Goal: Transaction & Acquisition: Purchase product/service

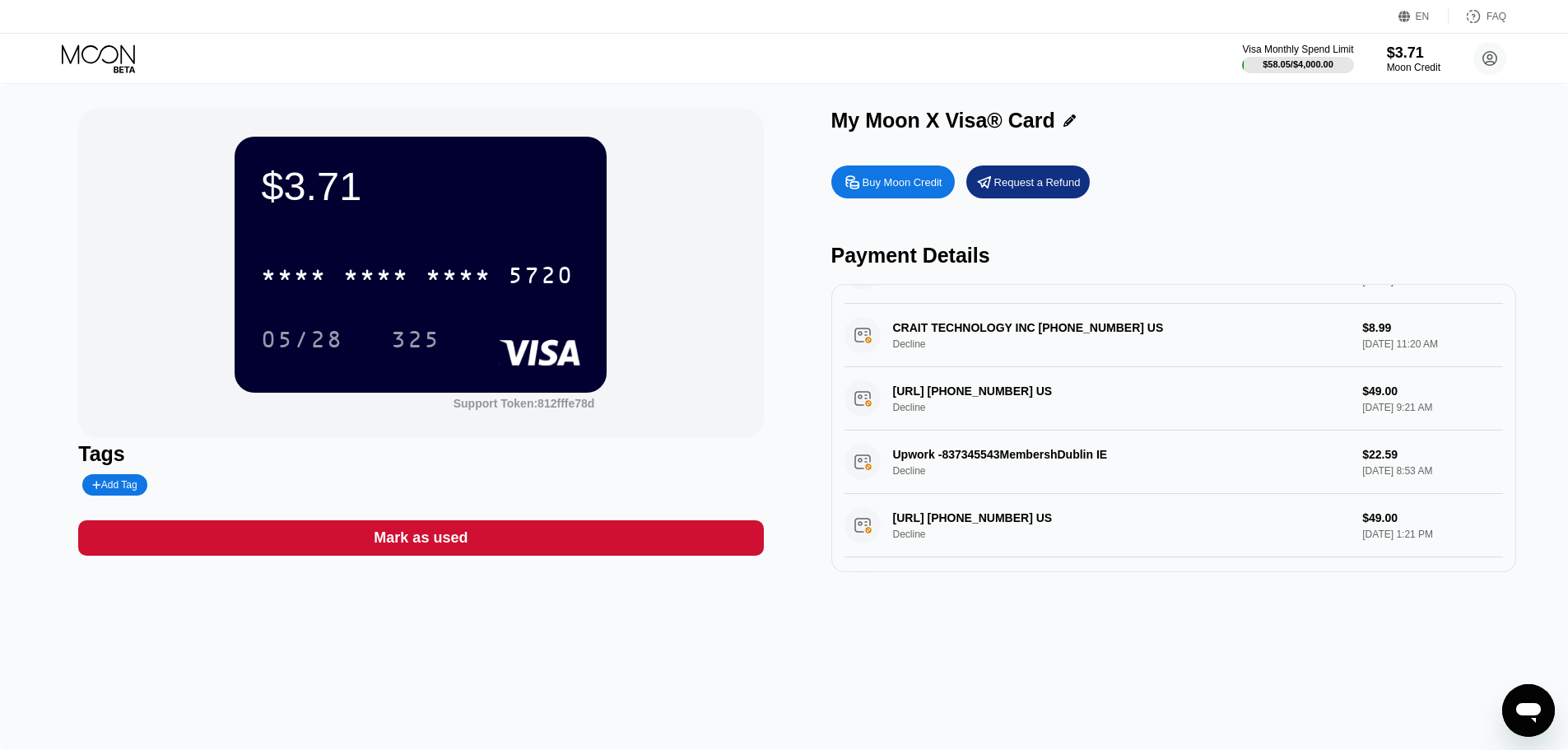
scroll to position [329, 0]
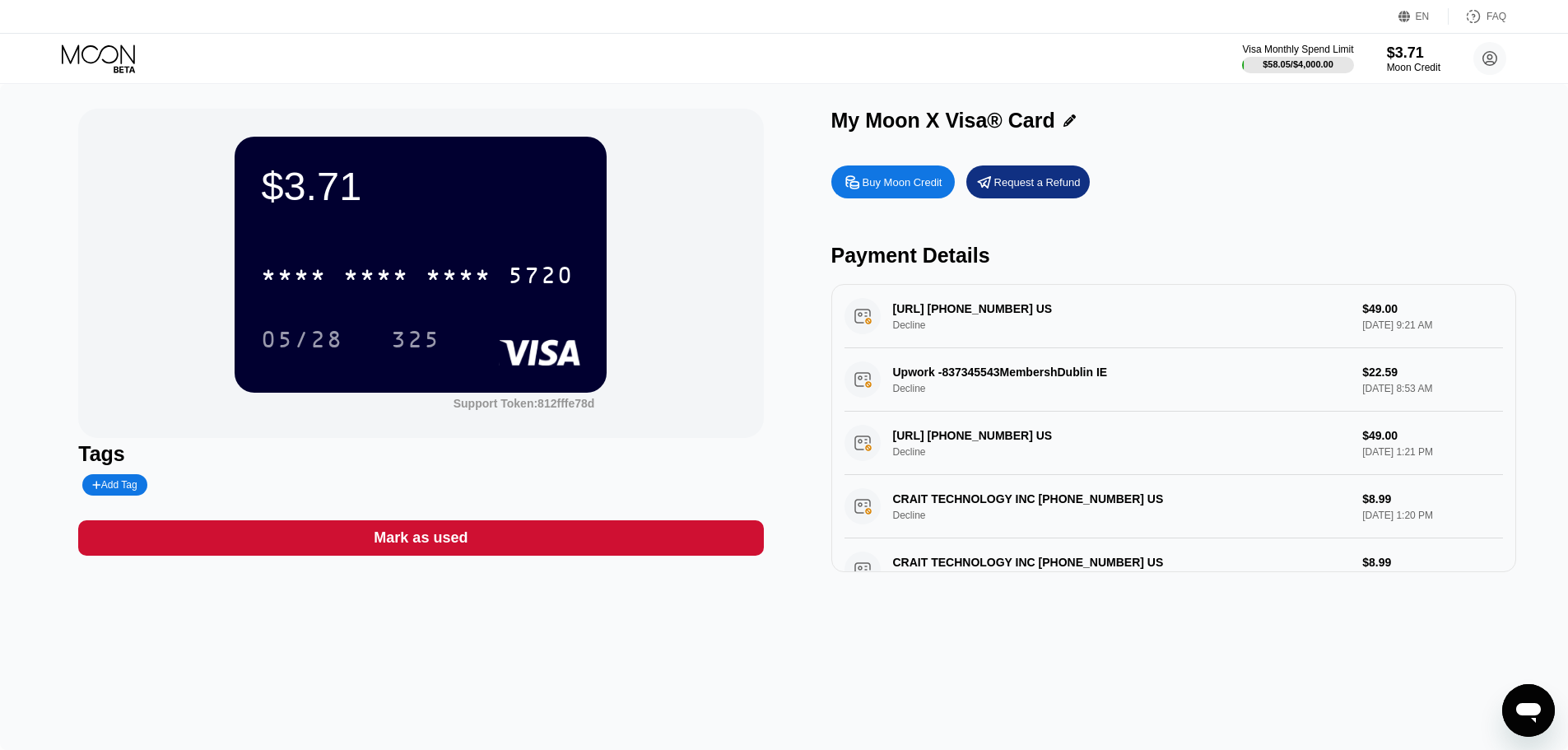
click at [908, 184] on div "Buy Moon Credit" at bounding box center [902, 183] width 80 height 14
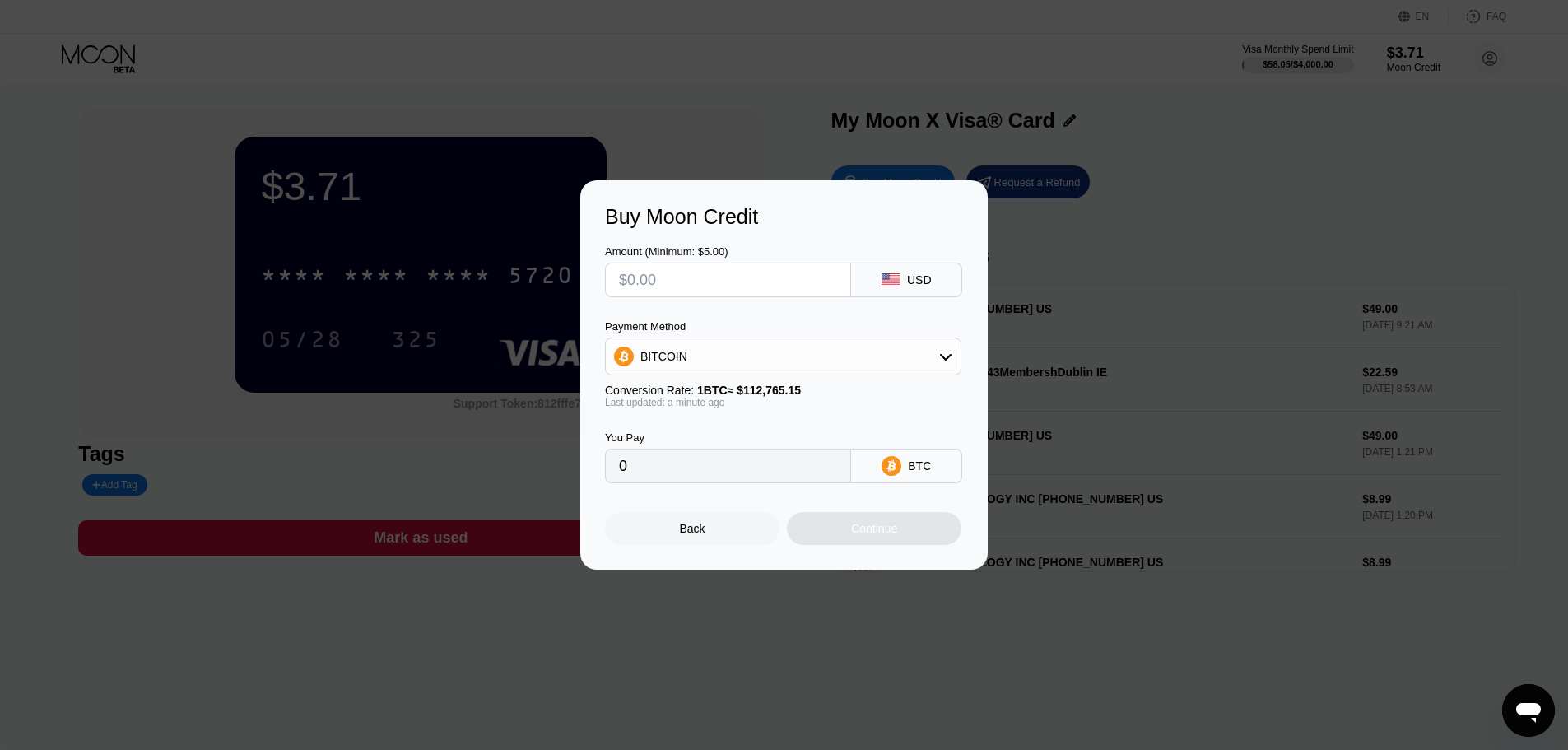
click at [691, 282] on input "text" at bounding box center [729, 279] width 218 height 33
click at [709, 361] on div "BITCOIN" at bounding box center [783, 356] width 354 height 33
click at [691, 447] on div "USDT on TRON" at bounding box center [783, 438] width 346 height 33
type input "0.00"
click at [735, 294] on input "text" at bounding box center [729, 279] width 218 height 33
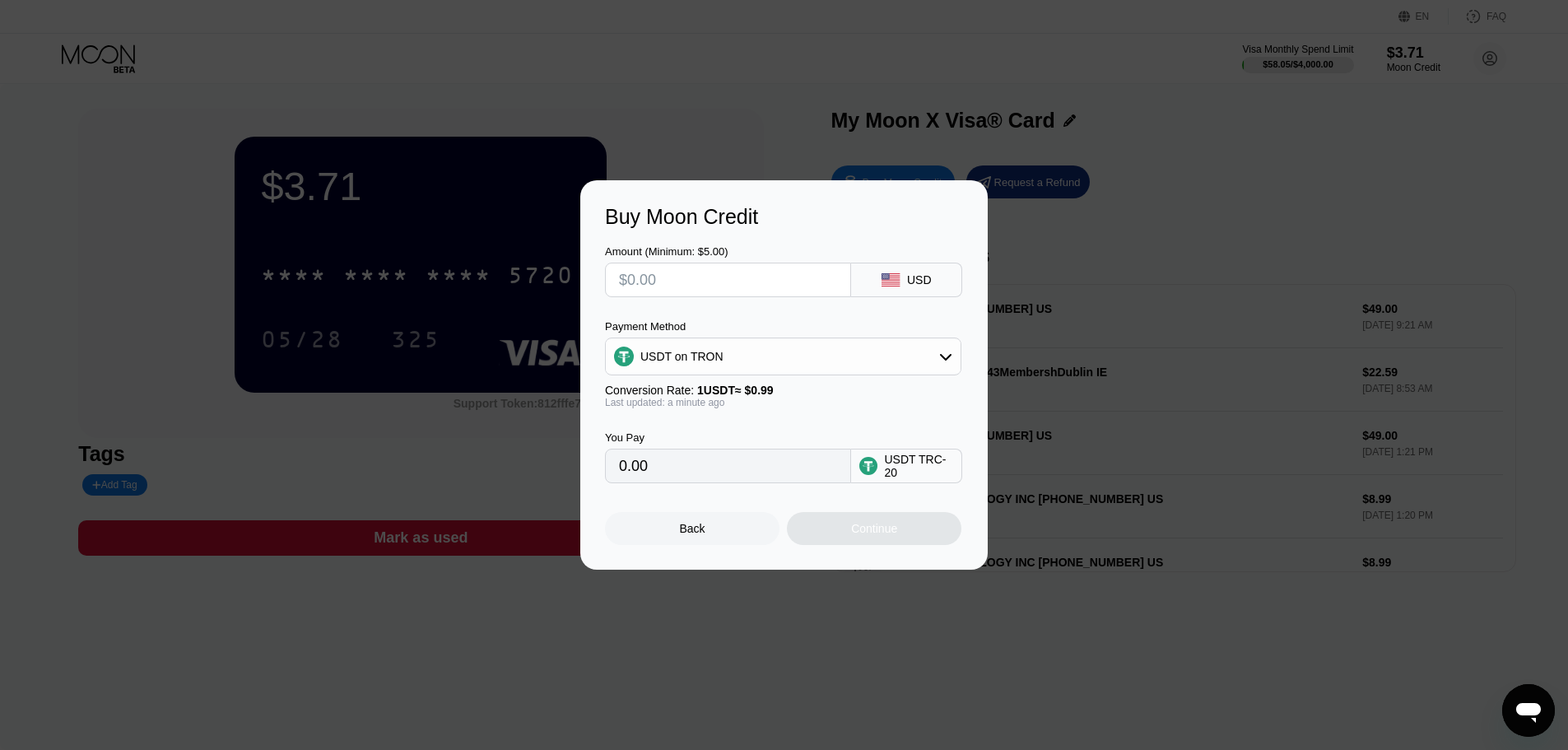
type input "$2"
type input "2.02"
type input "$20"
type input "20.20"
click at [632, 281] on input "$20" at bounding box center [729, 279] width 218 height 33
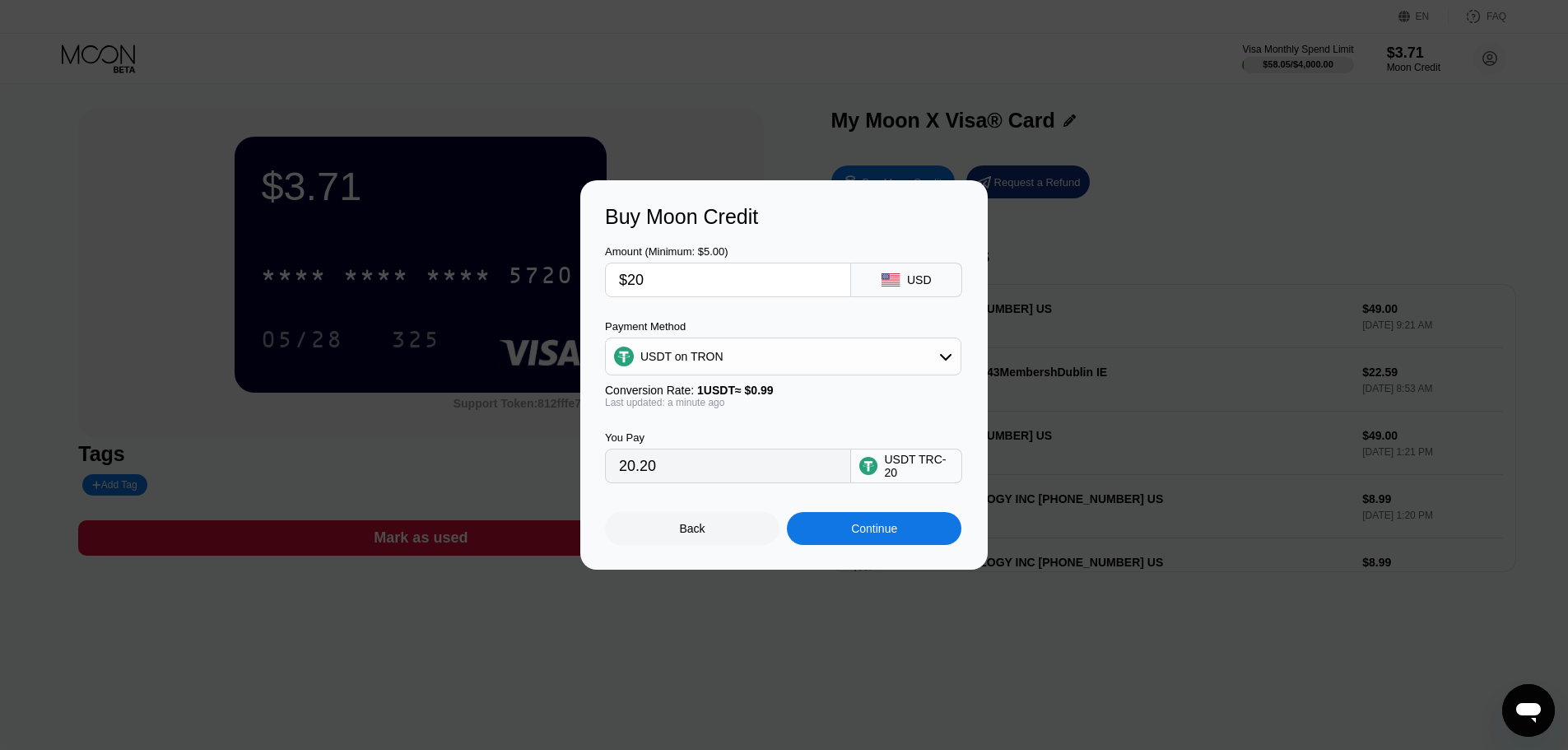
type input "$10"
type input "10.10"
click at [630, 276] on input "$10" at bounding box center [729, 279] width 218 height 33
type input "$20"
type input "20.20"
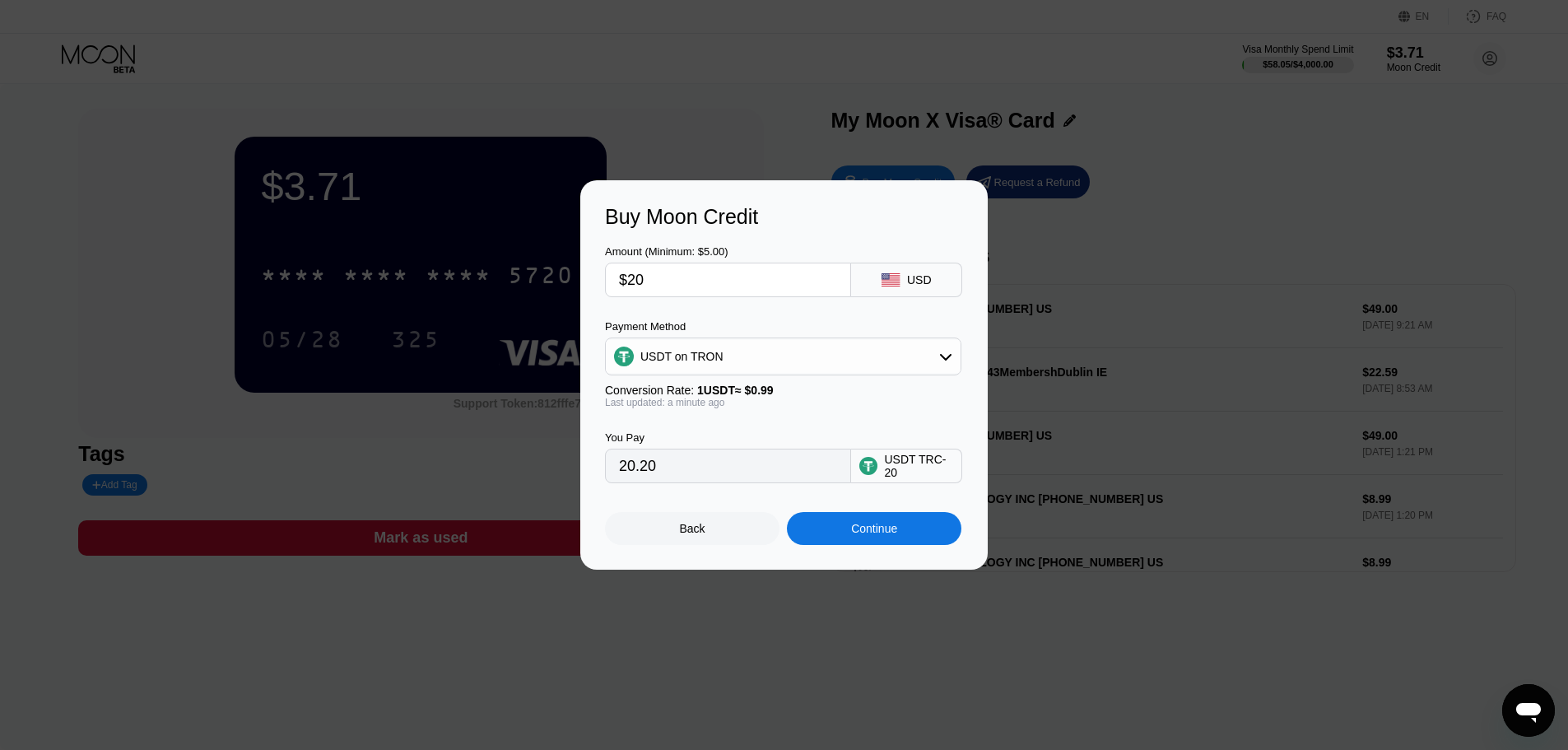
click at [884, 535] on div "Continue" at bounding box center [874, 528] width 47 height 13
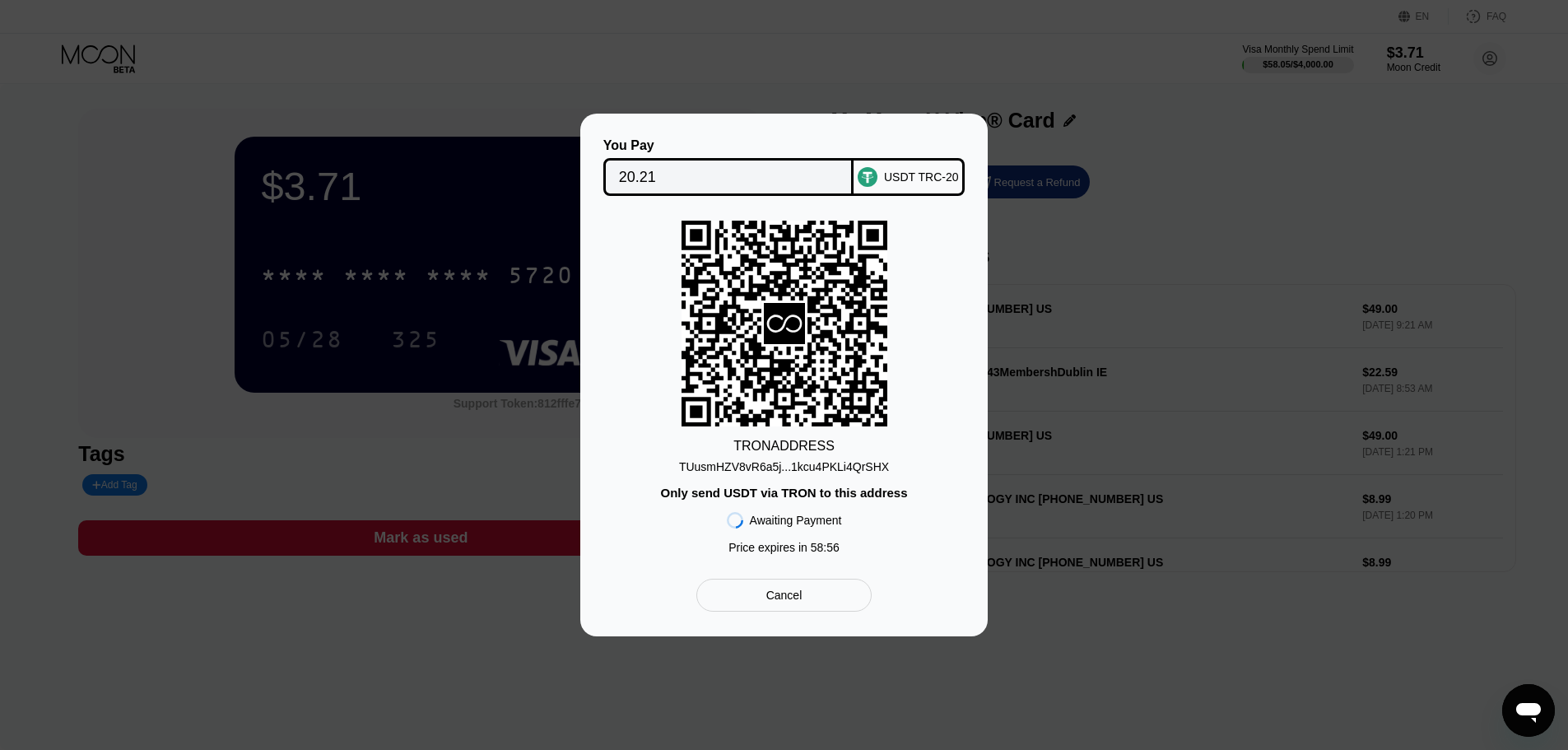
click at [836, 472] on div "TUusmHZV8vR6a5j...1kcu4PKLi4QrSHX" at bounding box center [784, 466] width 210 height 13
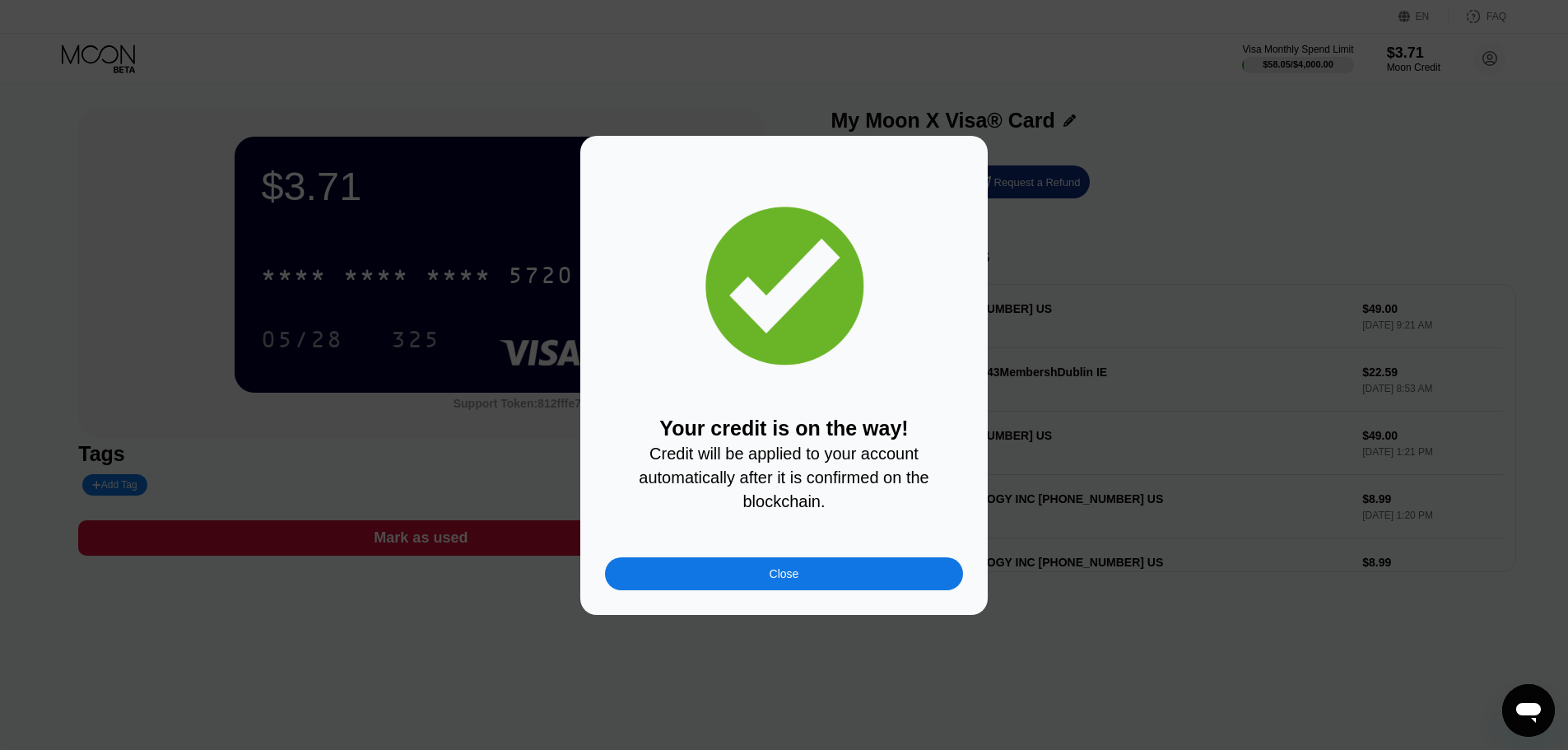
click at [796, 580] on div "Close" at bounding box center [784, 574] width 30 height 13
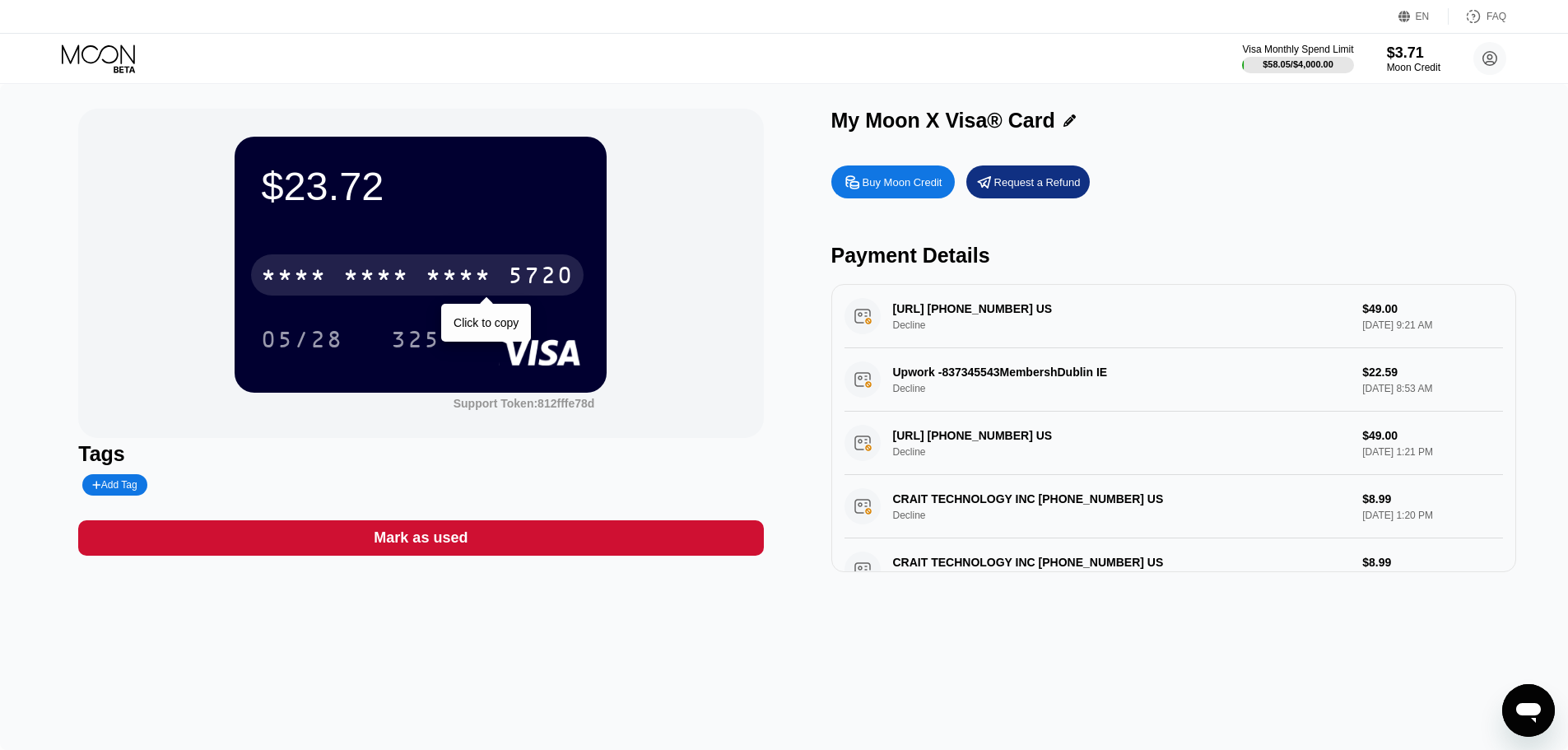
click at [367, 279] on div "* * * *" at bounding box center [377, 277] width 66 height 26
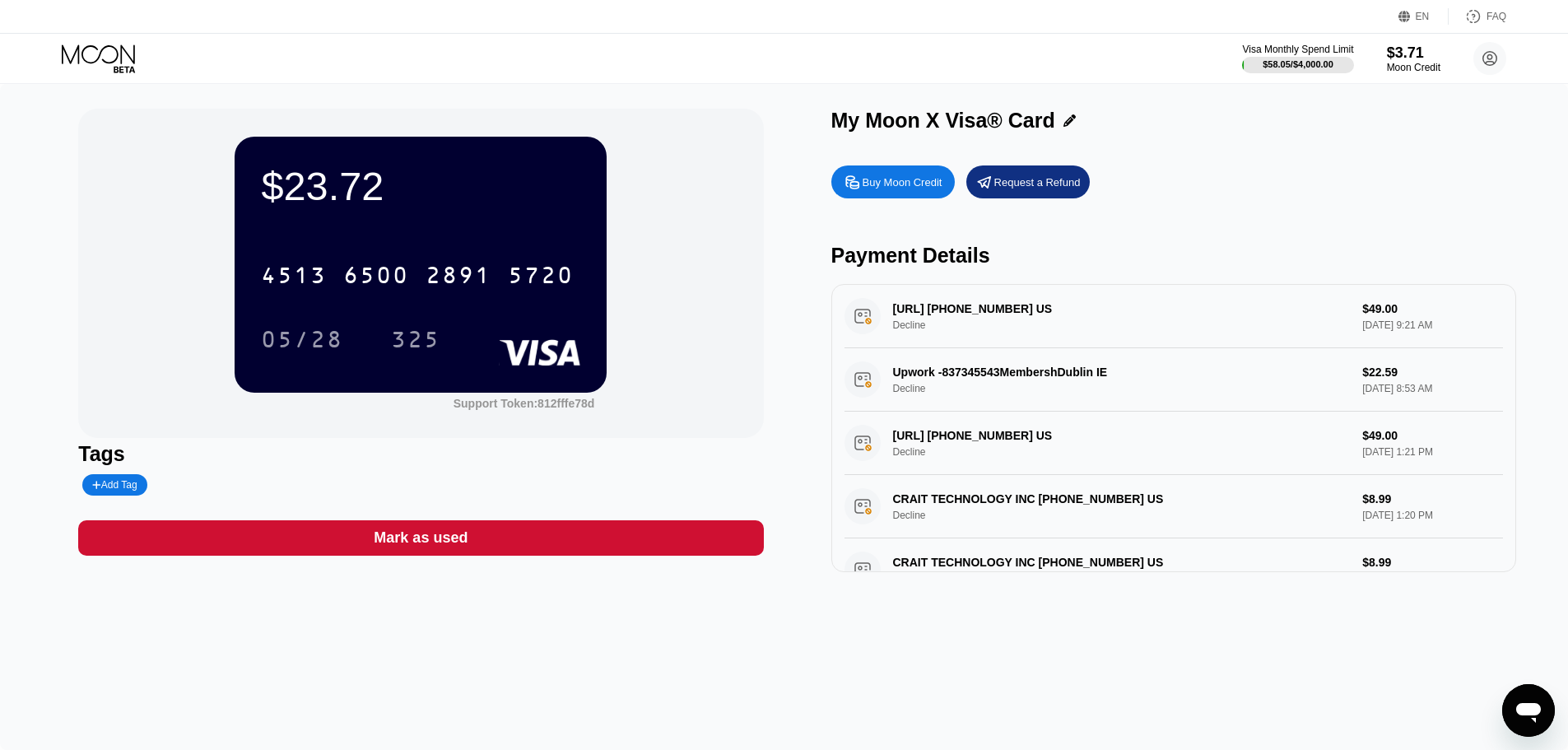
click at [917, 255] on div "Payment Details" at bounding box center [1173, 255] width 685 height 24
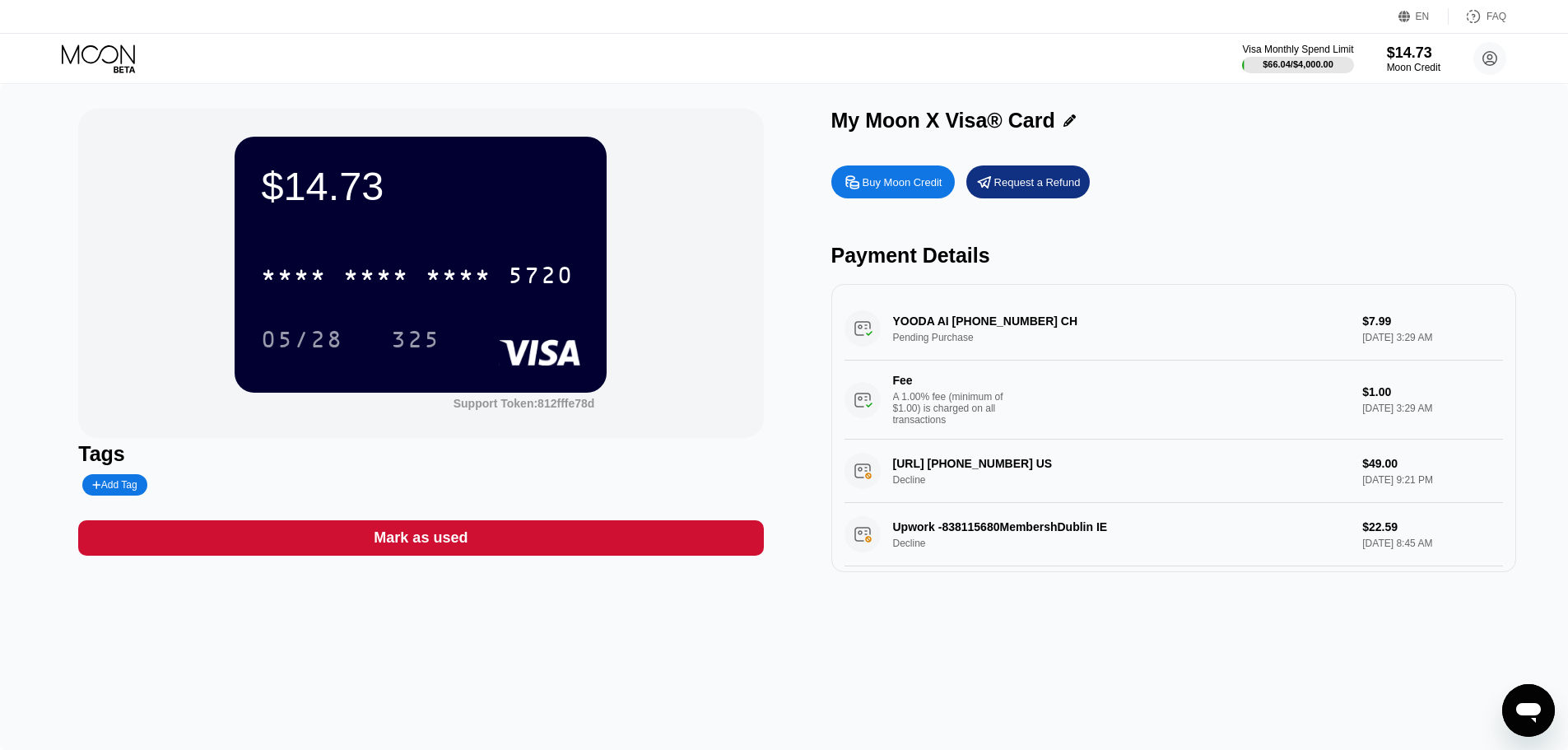
click at [1437, 152] on div "My Moon X Visa® Card Buy Moon Credit Request a Refund Payment Details YOODA AI …" at bounding box center [1173, 340] width 685 height 464
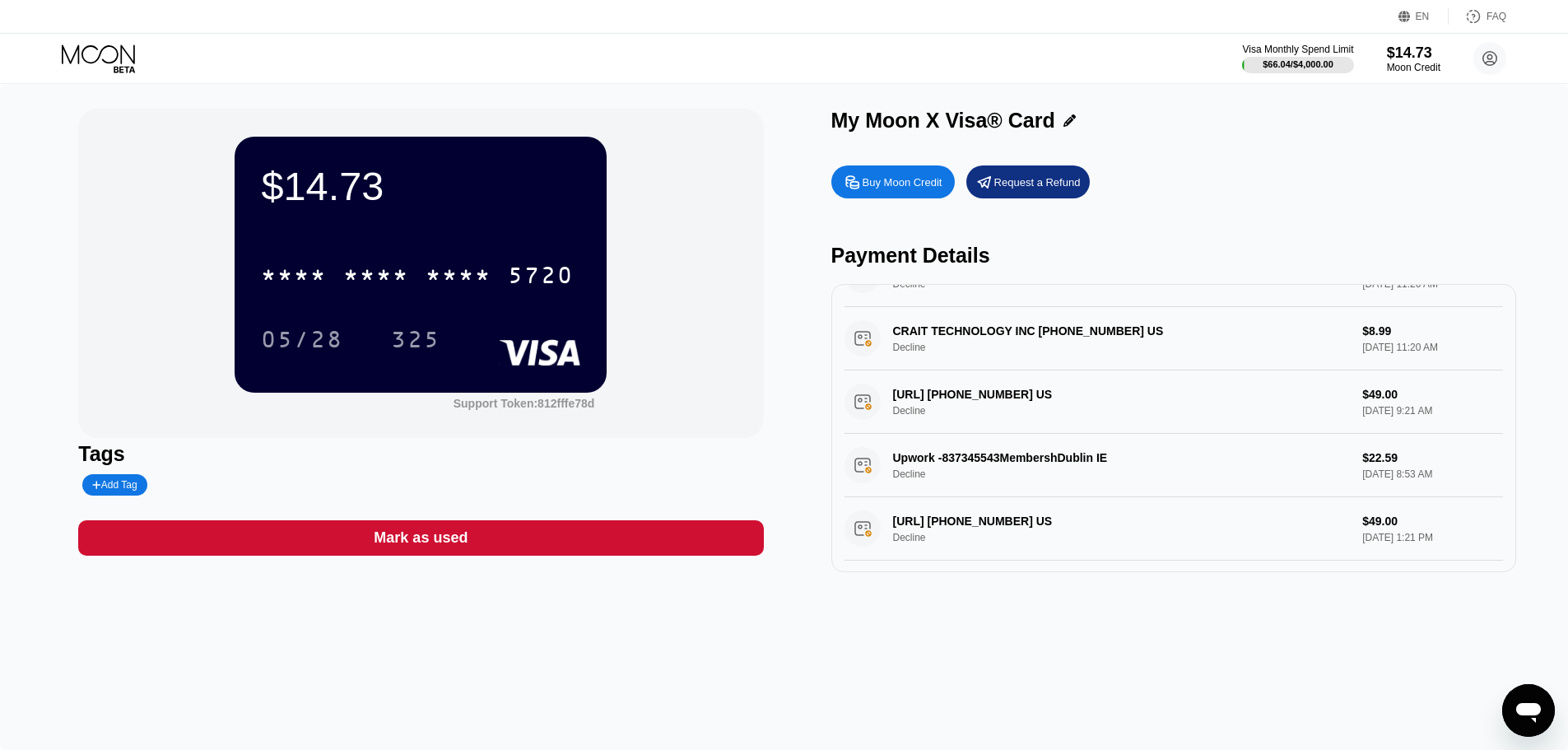
scroll to position [412, 0]
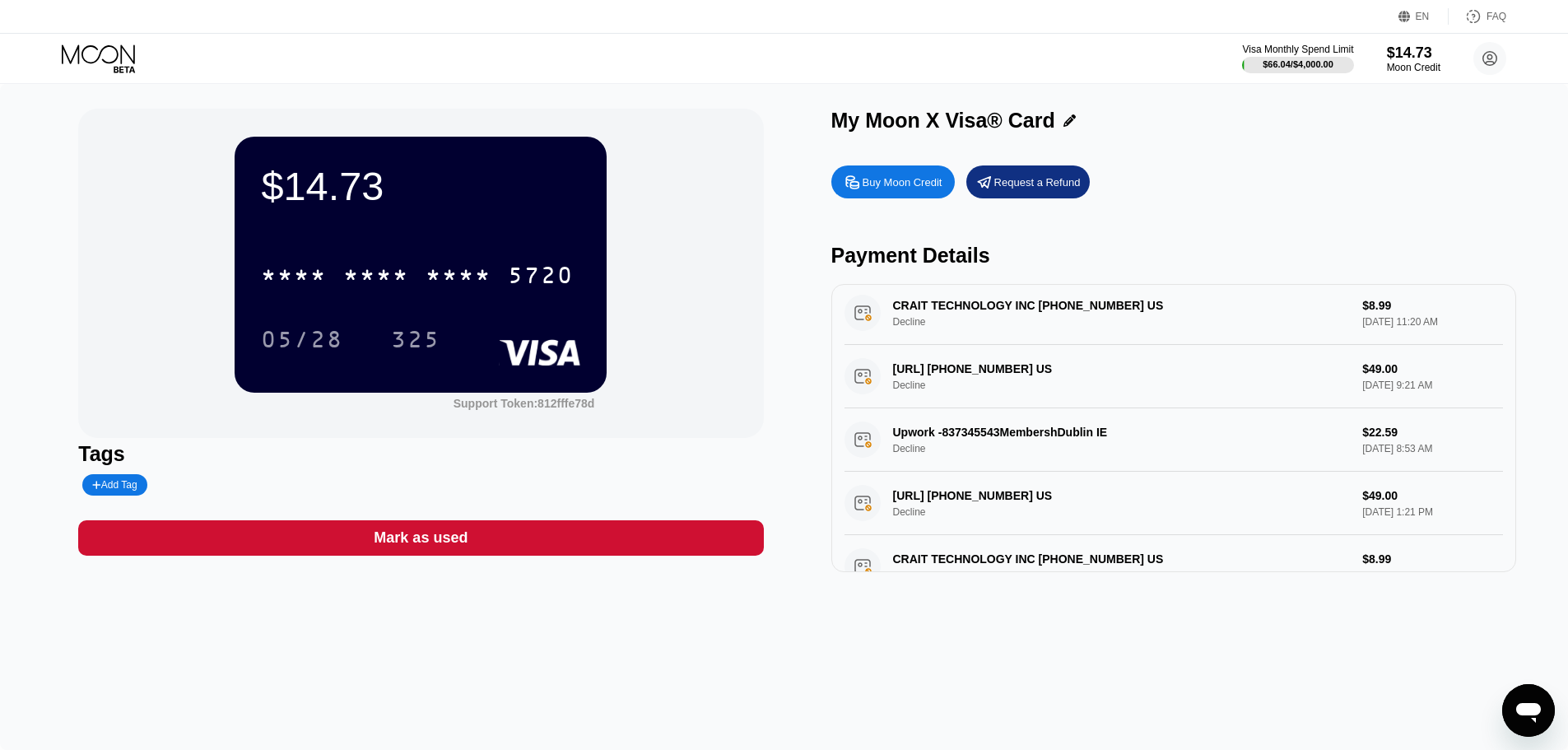
click at [973, 381] on div "STEALTHINTERVIEW.AI +12138802498 US Decline $49.00 Aug 18, 2025 9:21 AM" at bounding box center [1174, 376] width 659 height 64
